Goal: Transaction & Acquisition: Download file/media

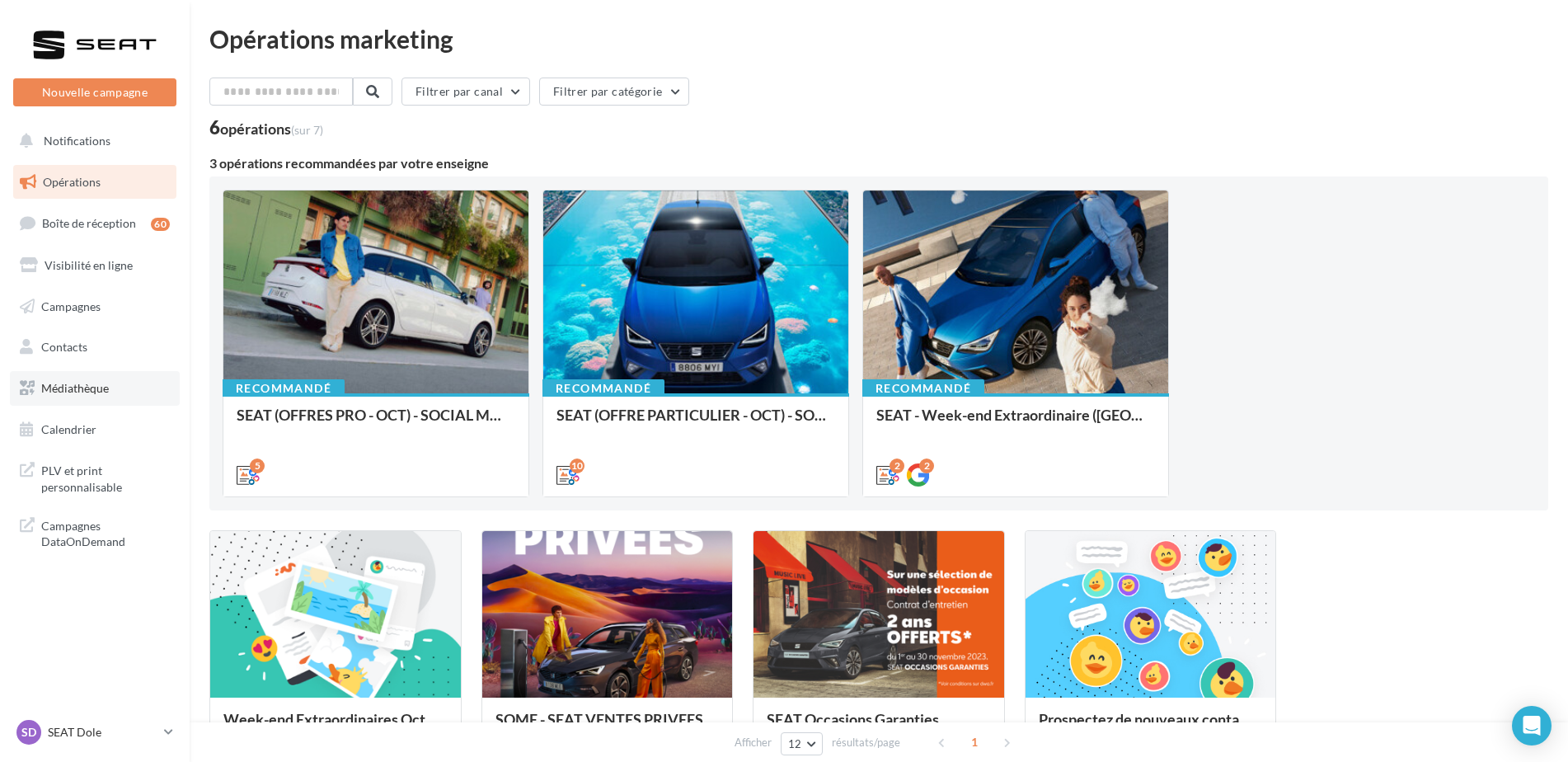
click at [82, 381] on span "Médiathèque" at bounding box center [75, 388] width 67 height 14
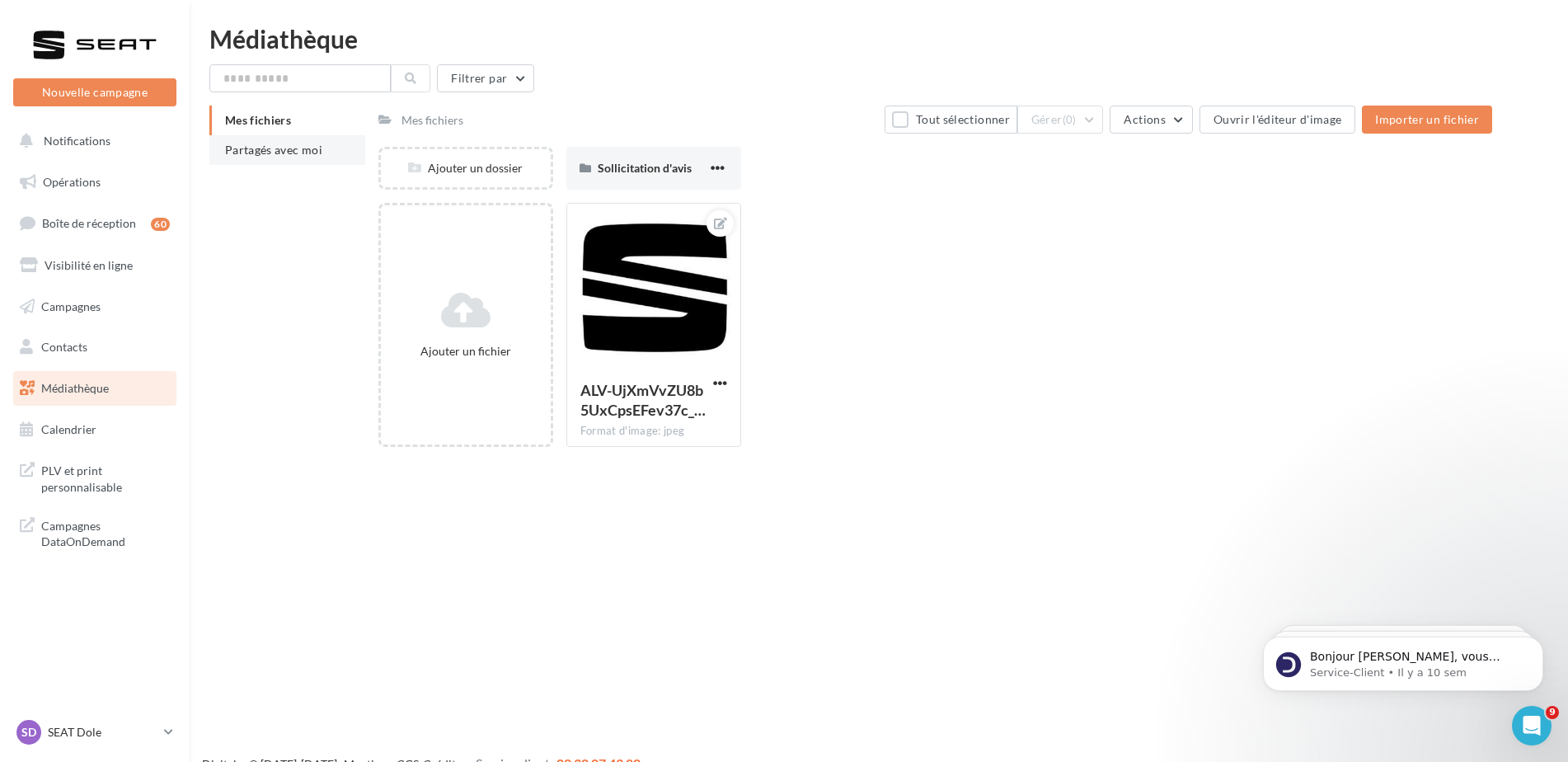
click at [308, 154] on span "Partagés avec moi" at bounding box center [273, 149] width 97 height 14
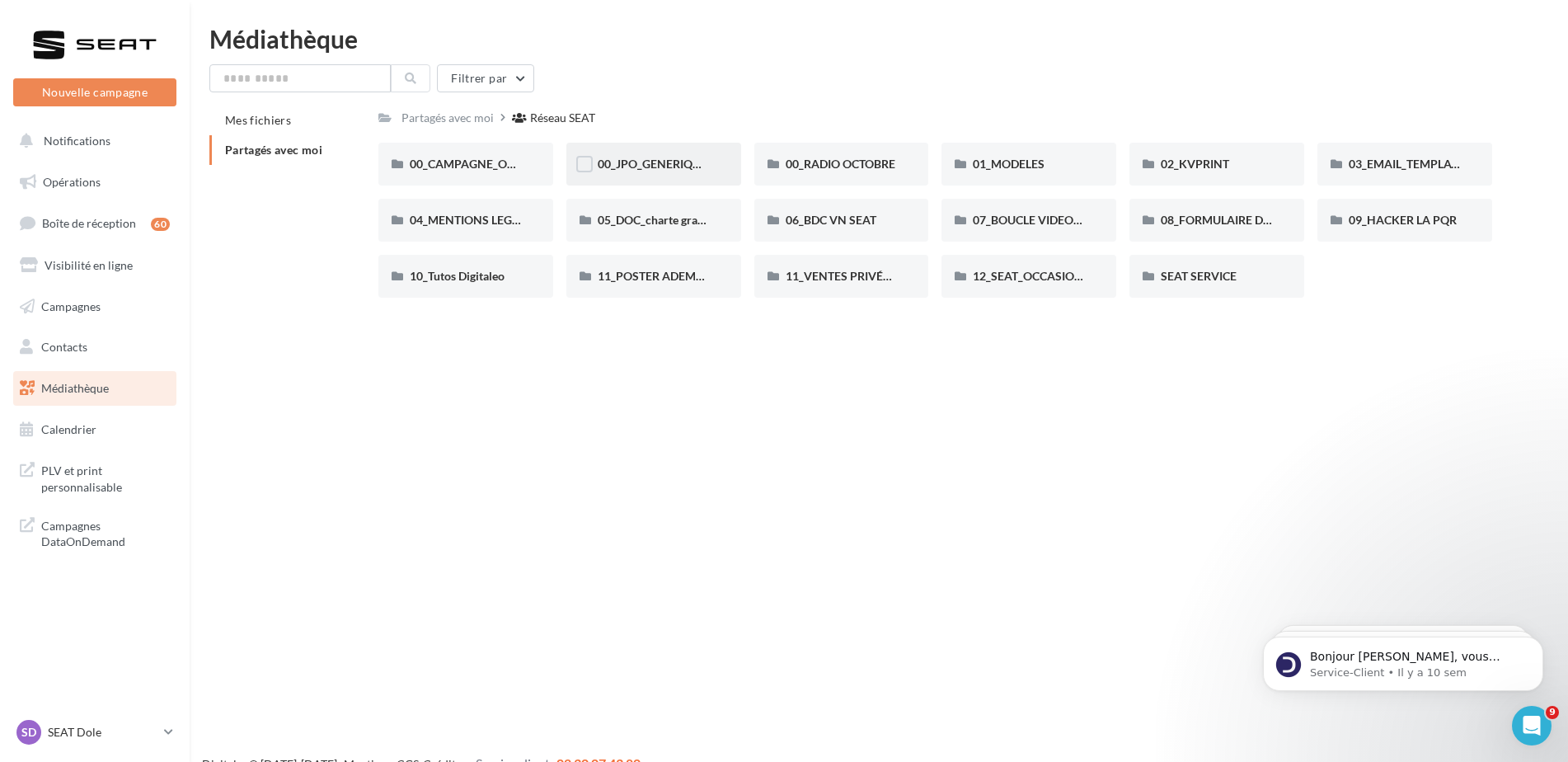
click at [659, 180] on div "00_JPO_GENERIQUE IBIZA ARONA" at bounding box center [653, 164] width 174 height 43
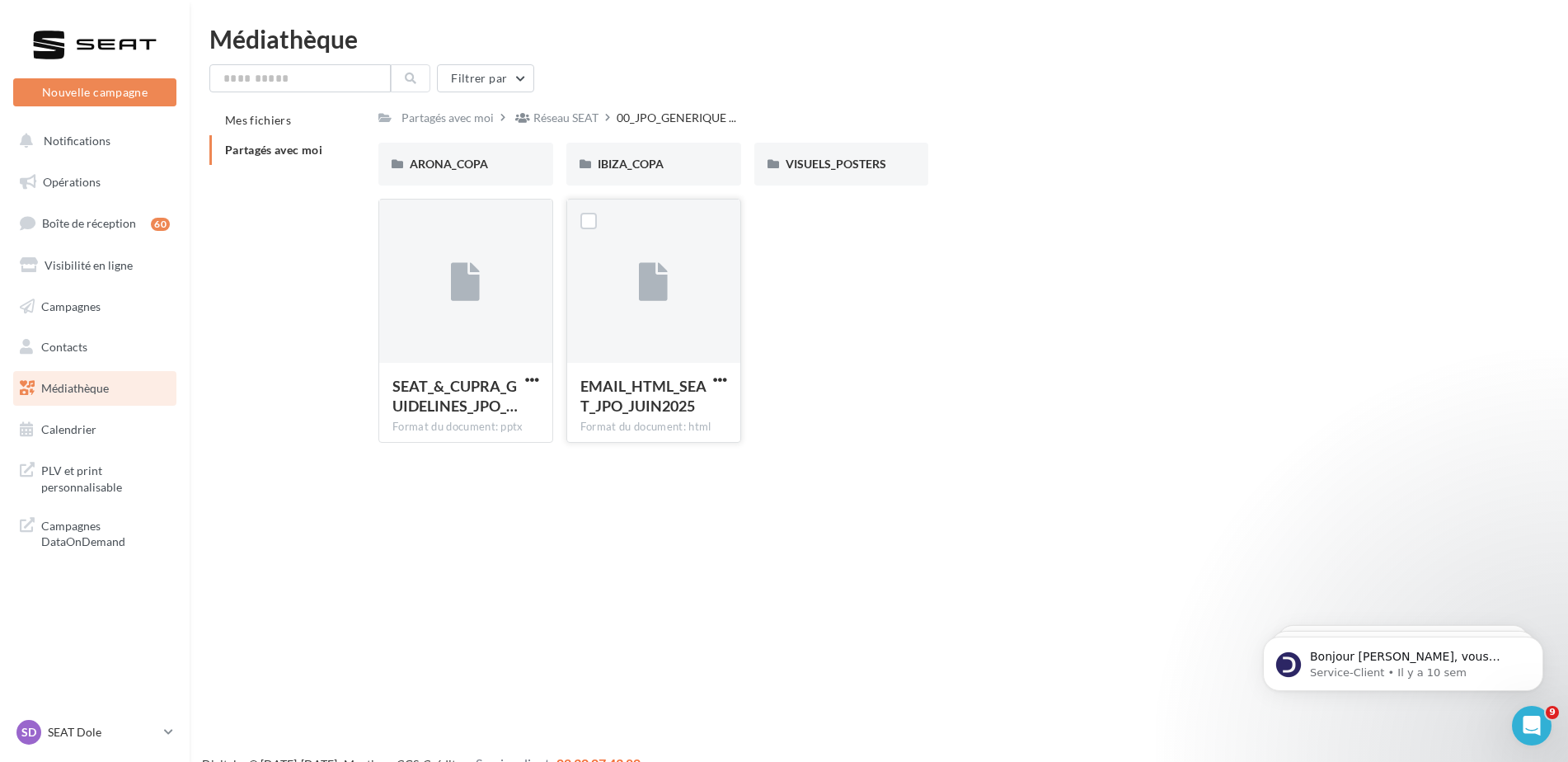
click at [730, 380] on button "button" at bounding box center [720, 381] width 20 height 17
click at [688, 425] on button "Télécharger" at bounding box center [648, 412] width 165 height 43
